Goal: Transaction & Acquisition: Book appointment/travel/reservation

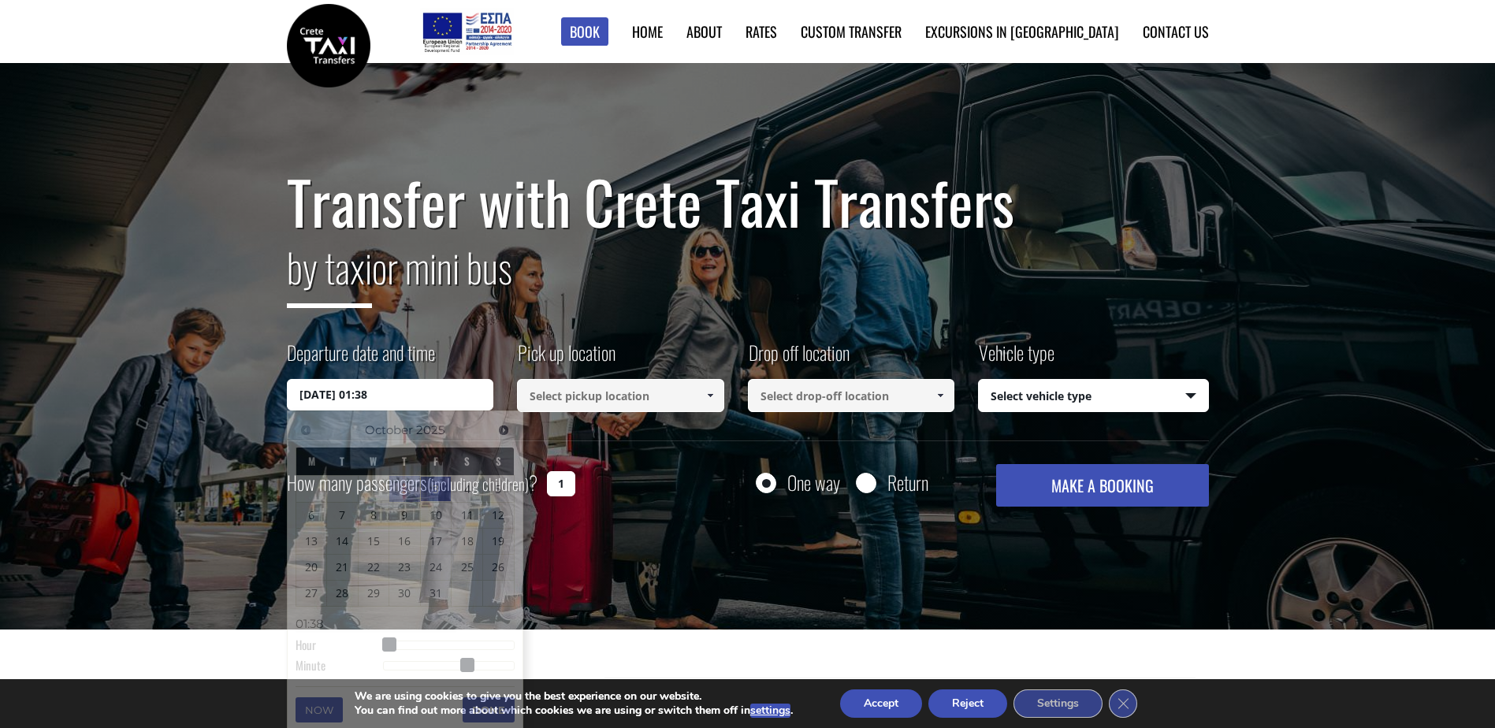
click at [377, 397] on input "[DATE] 01:38" at bounding box center [390, 395] width 207 height 32
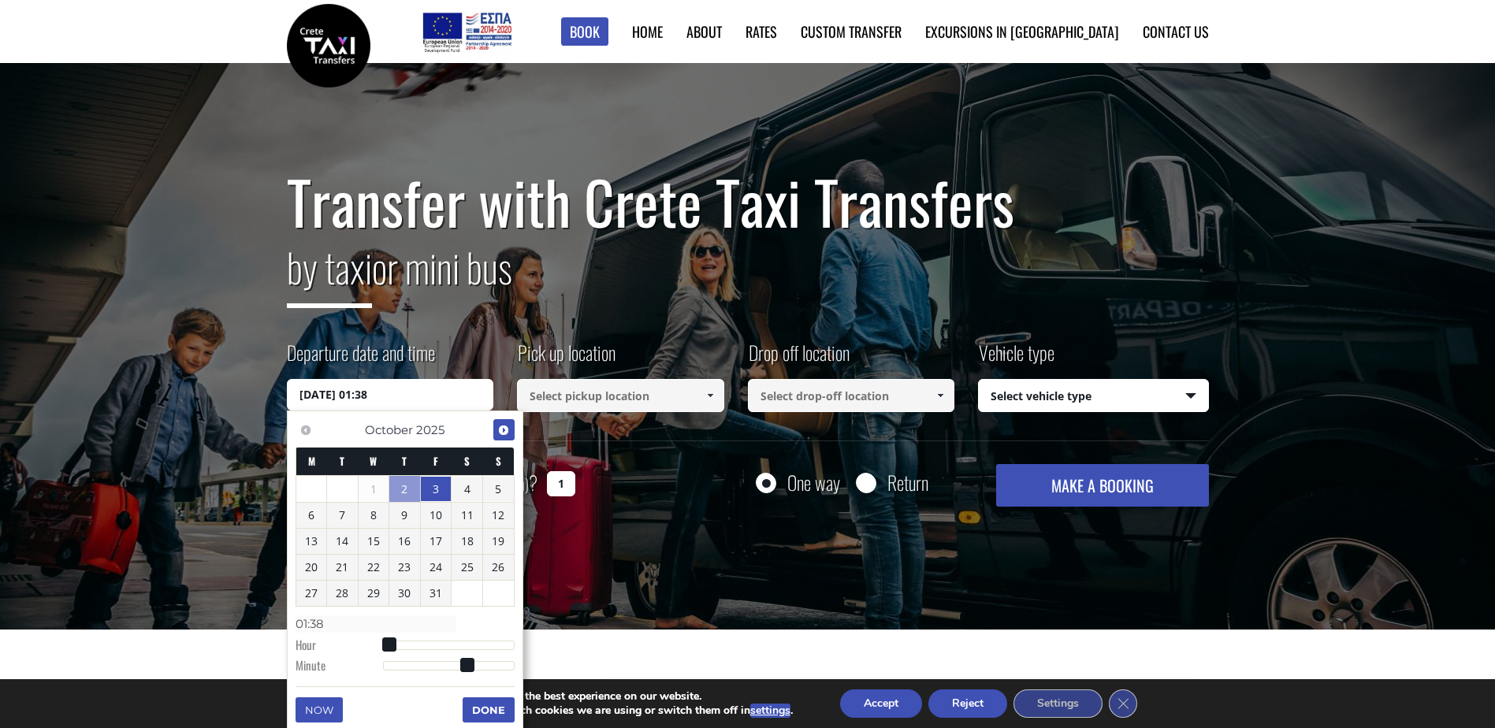
click at [505, 426] on span "Next" at bounding box center [503, 430] width 13 height 13
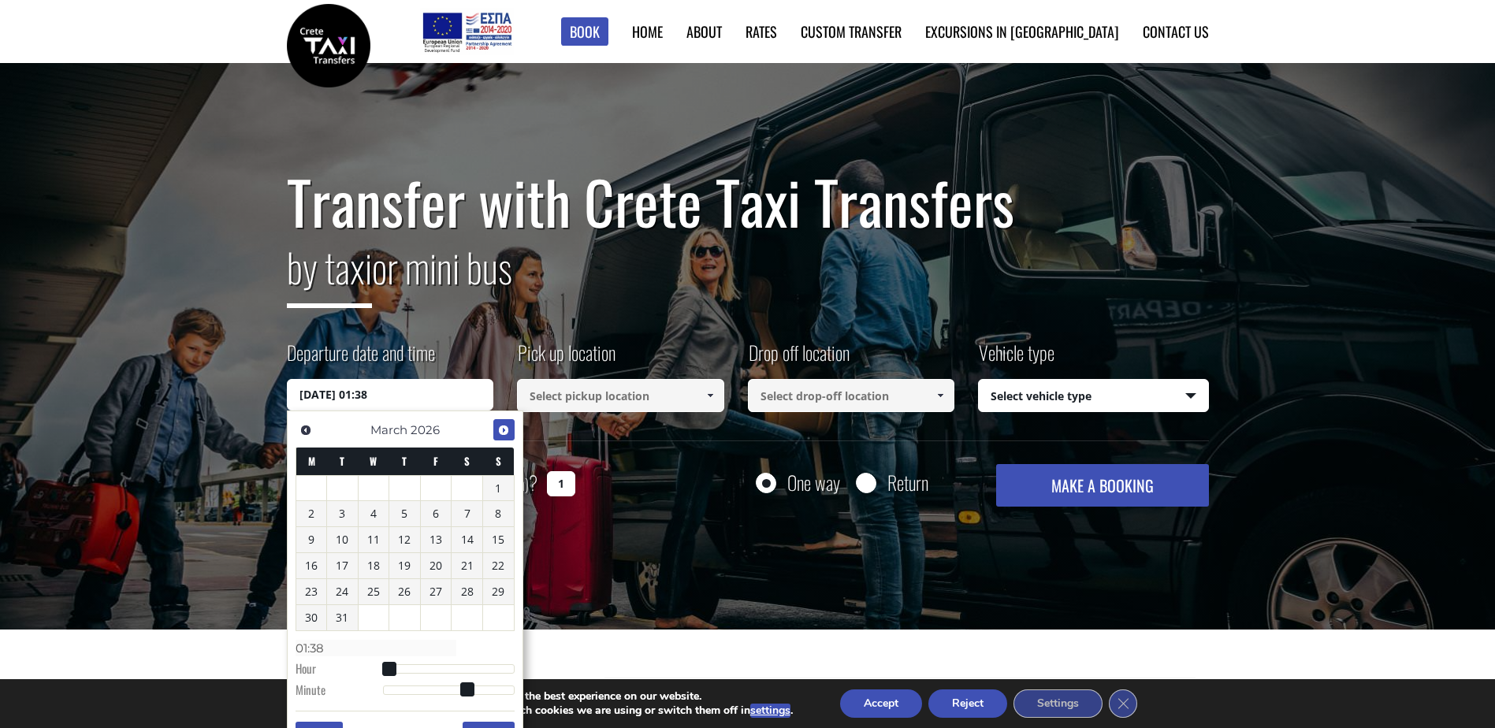
click at [505, 426] on span "Next" at bounding box center [503, 430] width 13 height 13
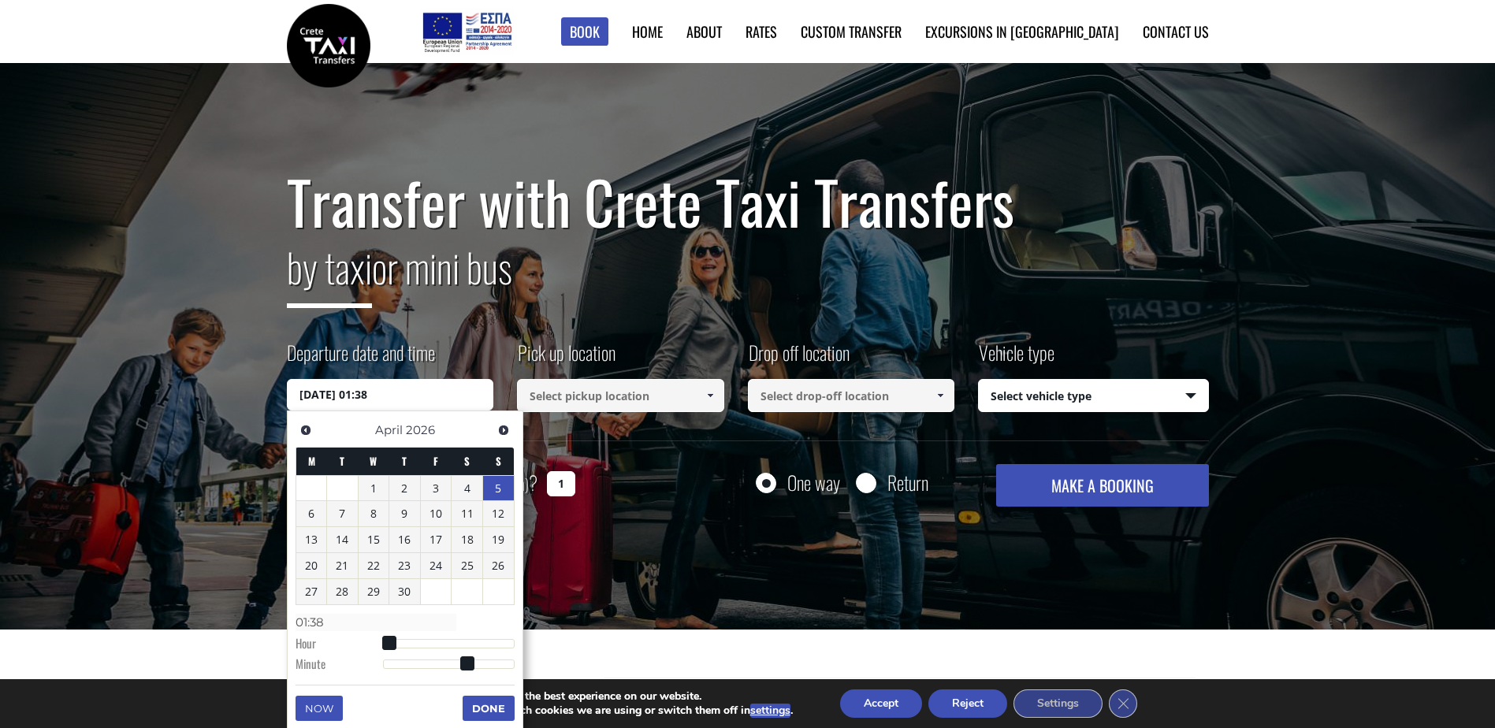
click at [500, 482] on link "5" at bounding box center [498, 488] width 31 height 25
type input "[DATE] 00:00"
click at [708, 393] on span at bounding box center [710, 395] width 13 height 13
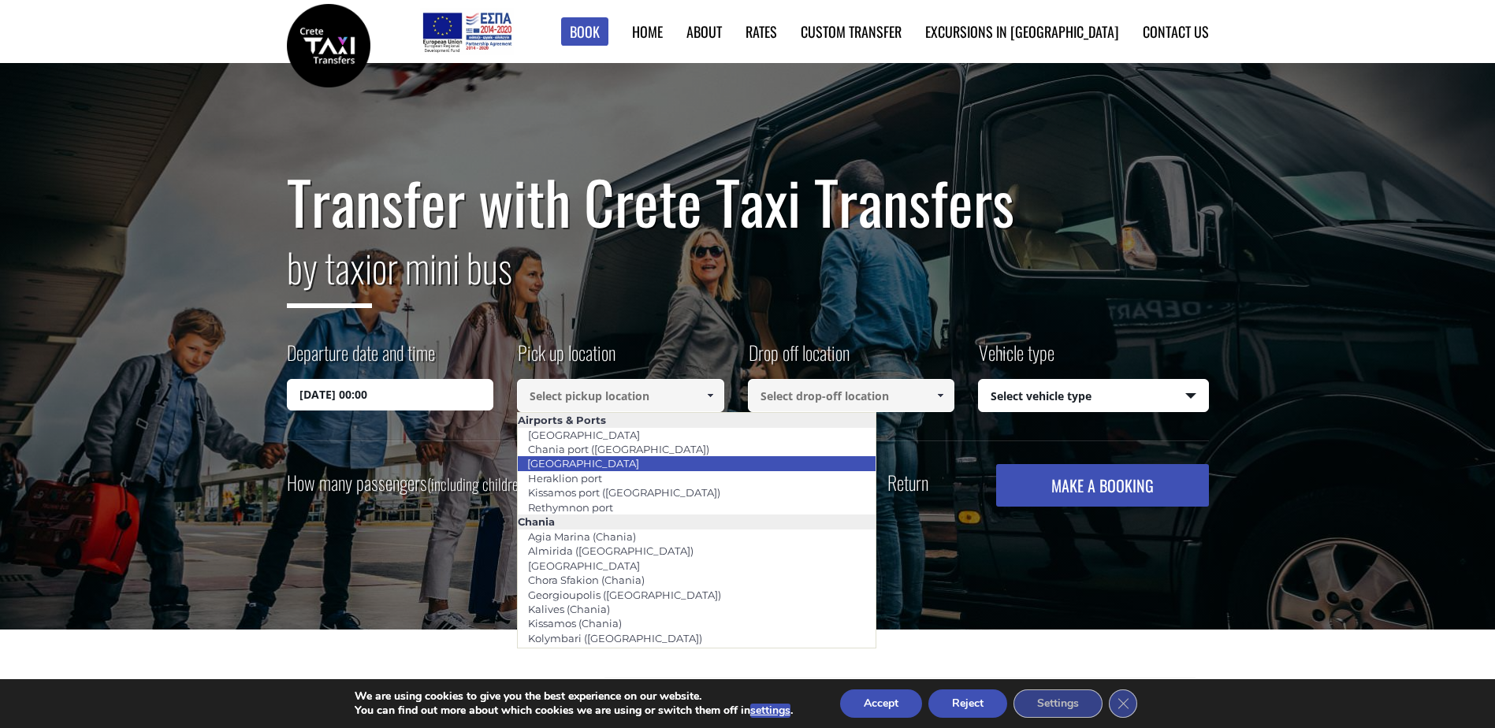
click at [566, 460] on link "[GEOGRAPHIC_DATA]" at bounding box center [583, 463] width 132 height 22
type input "[GEOGRAPHIC_DATA]"
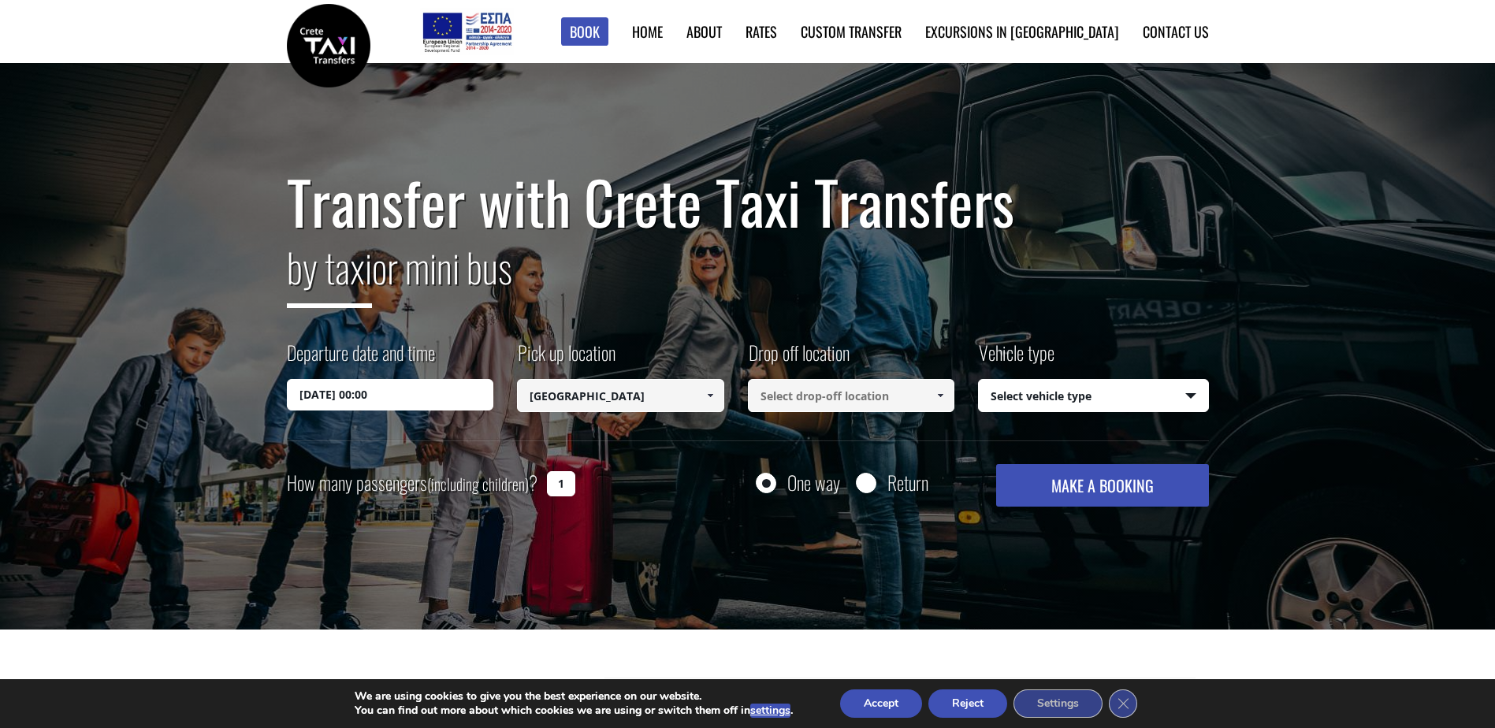
click at [940, 392] on span at bounding box center [940, 395] width 13 height 13
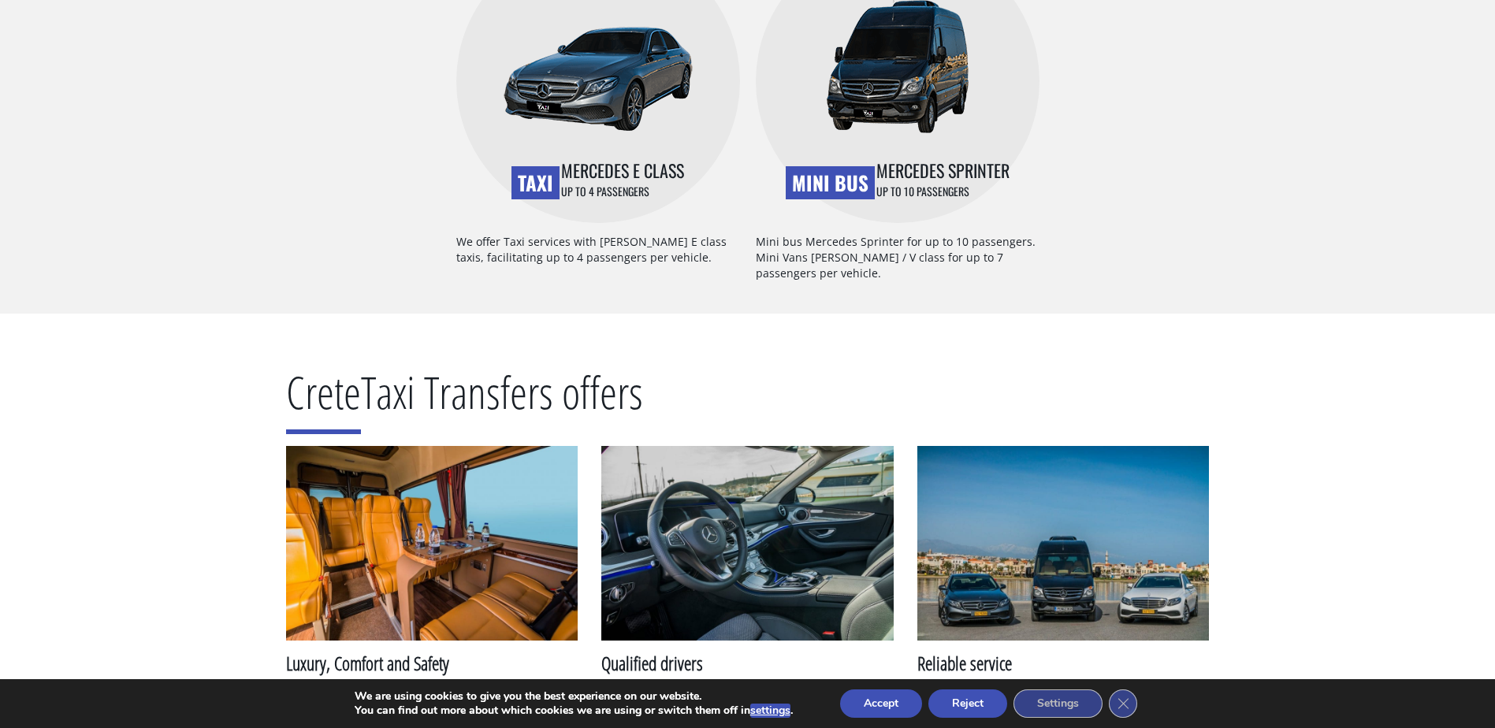
scroll to position [1418, 0]
